Goal: Find specific page/section: Find specific page/section

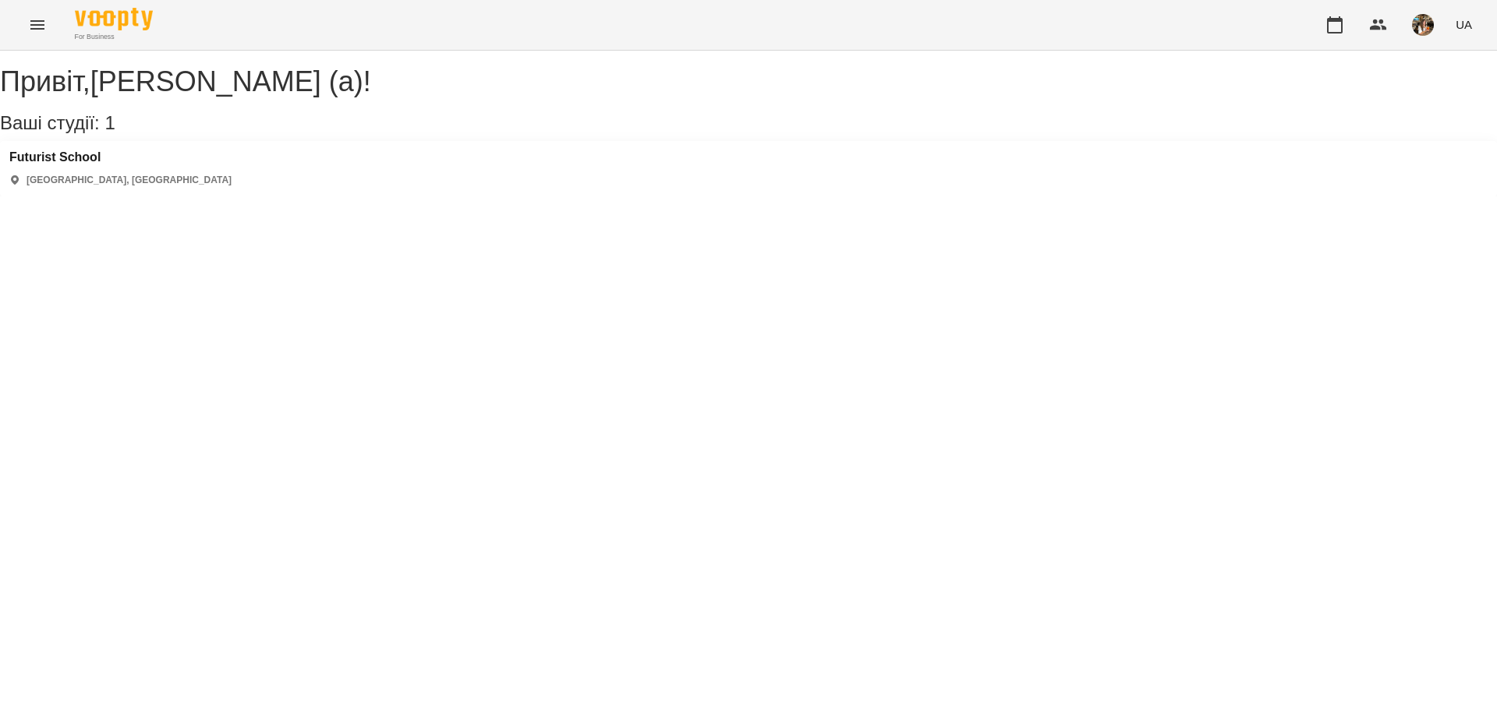
click at [44, 1] on div "For Business UA" at bounding box center [748, 25] width 1497 height 50
click at [41, 26] on icon "Menu" at bounding box center [37, 25] width 19 height 19
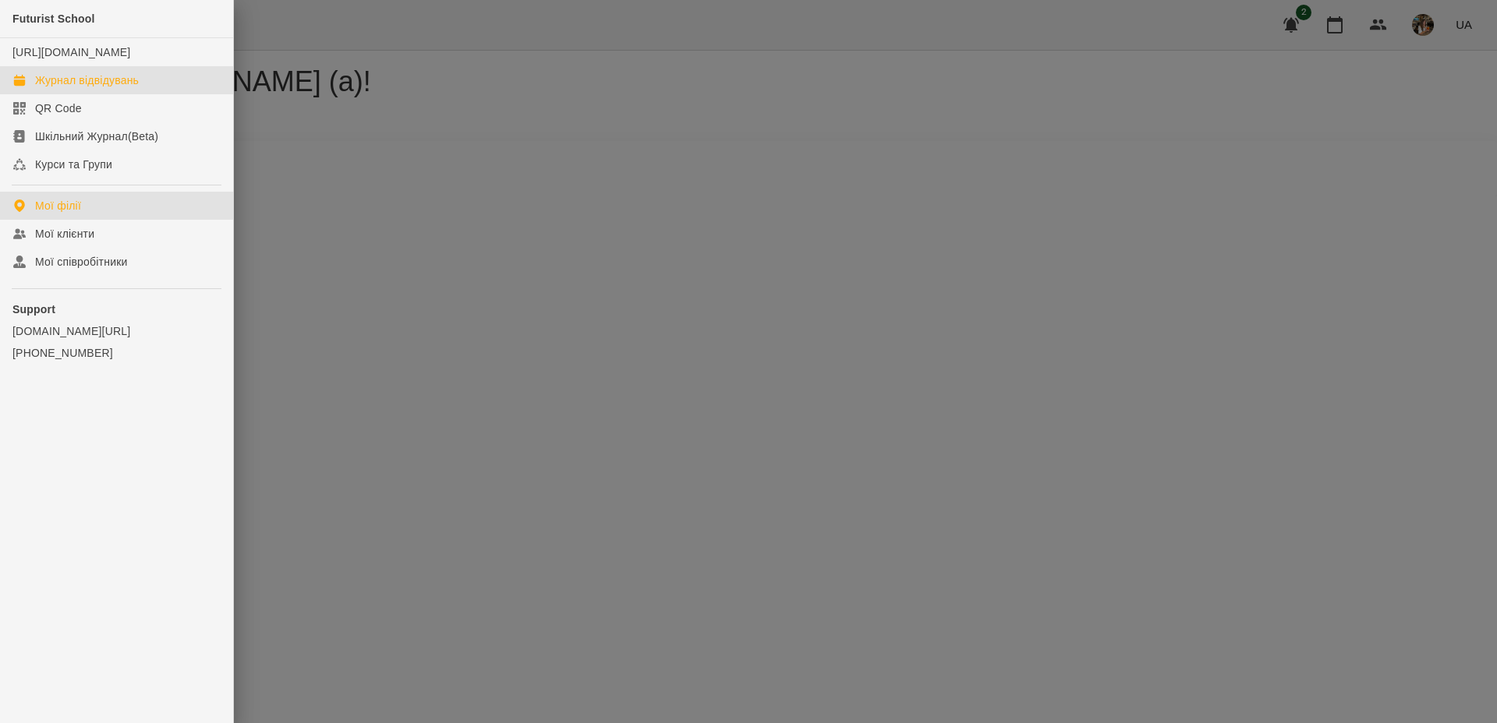
click at [92, 88] on div "Журнал відвідувань" at bounding box center [87, 81] width 104 height 16
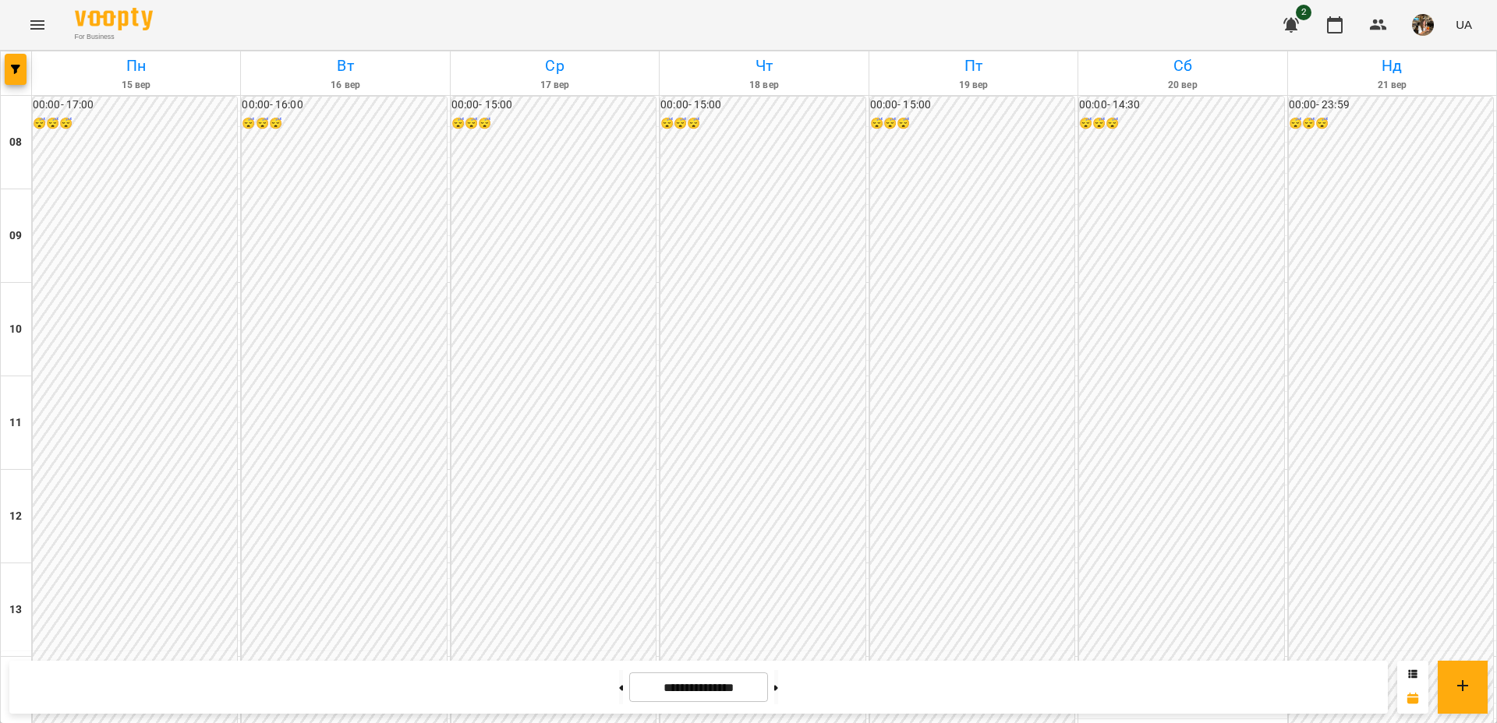
scroll to position [733, 0]
